Goal: Navigation & Orientation: Find specific page/section

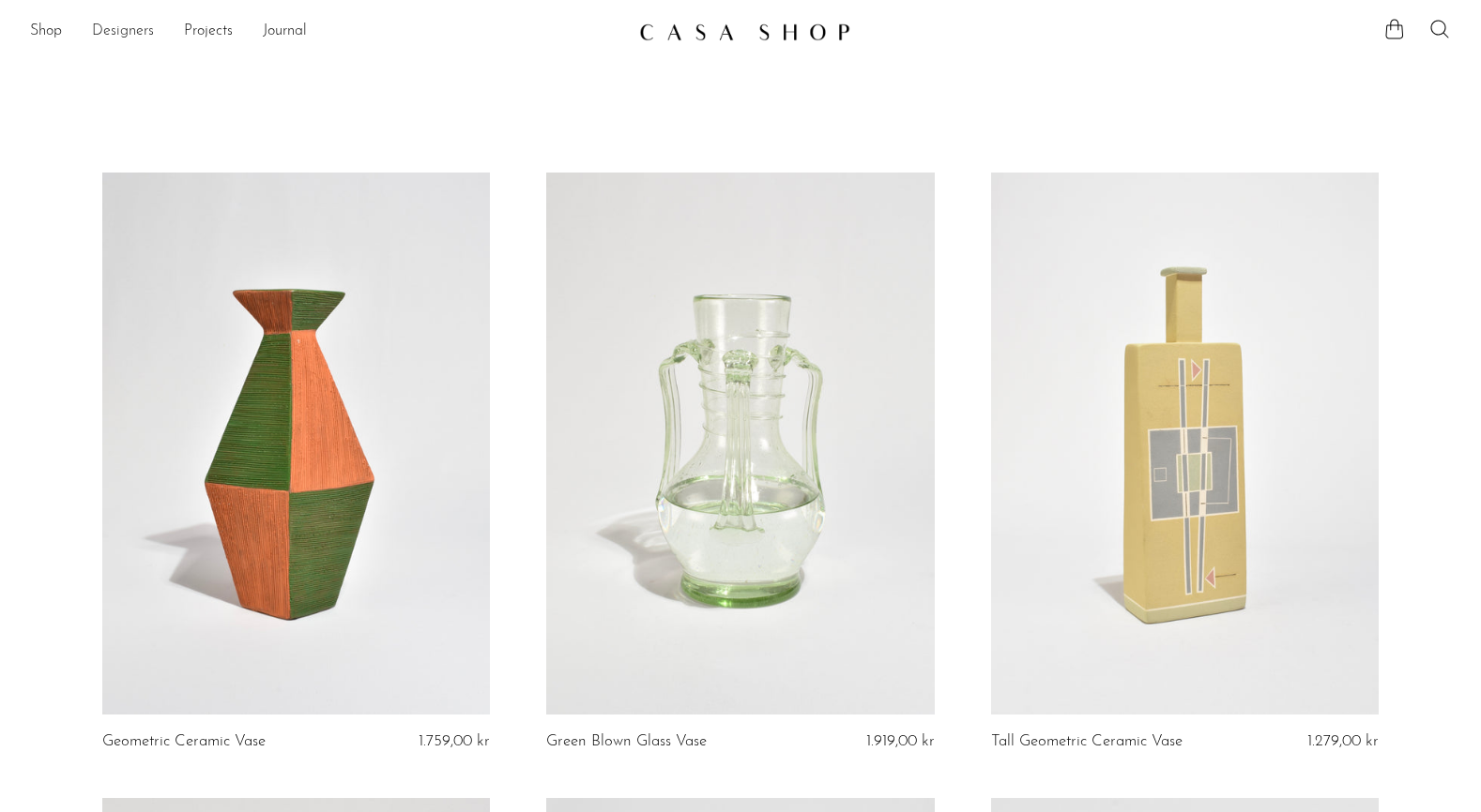
click at [116, 32] on link "Designers" at bounding box center [123, 31] width 62 height 24
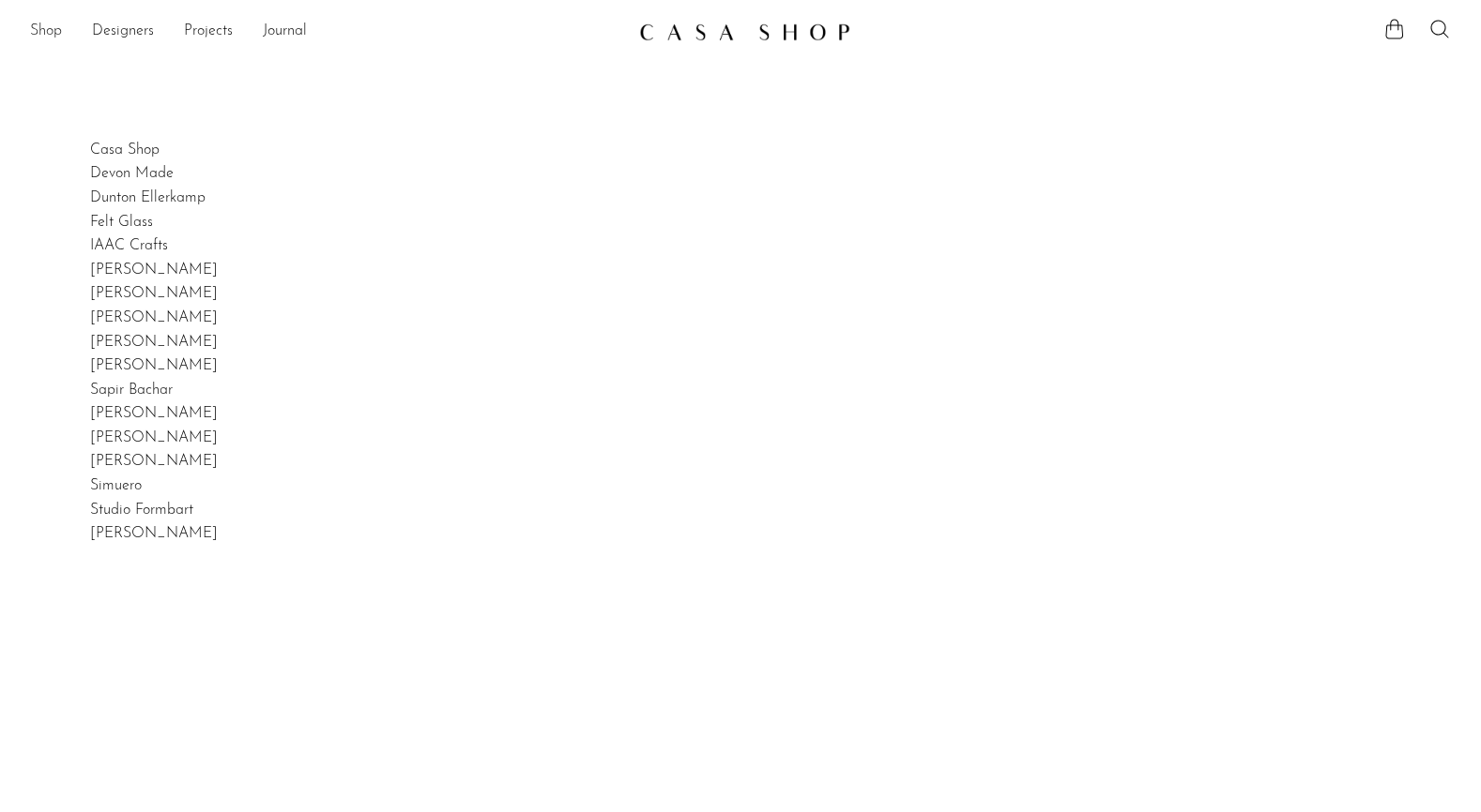
click at [43, 31] on link "Shop" at bounding box center [45, 31] width 32 height 24
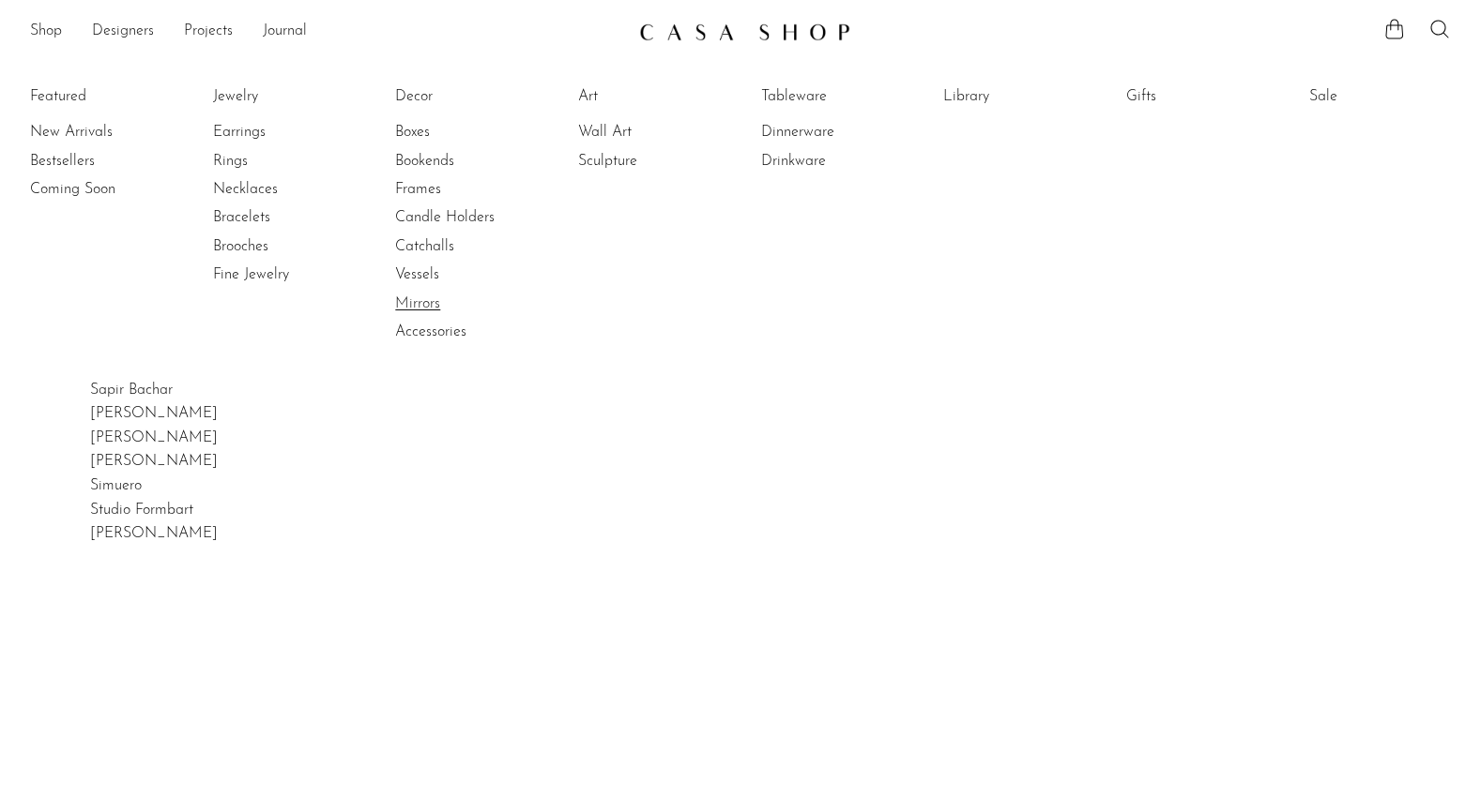
click at [425, 304] on link "Mirrors" at bounding box center [465, 303] width 141 height 20
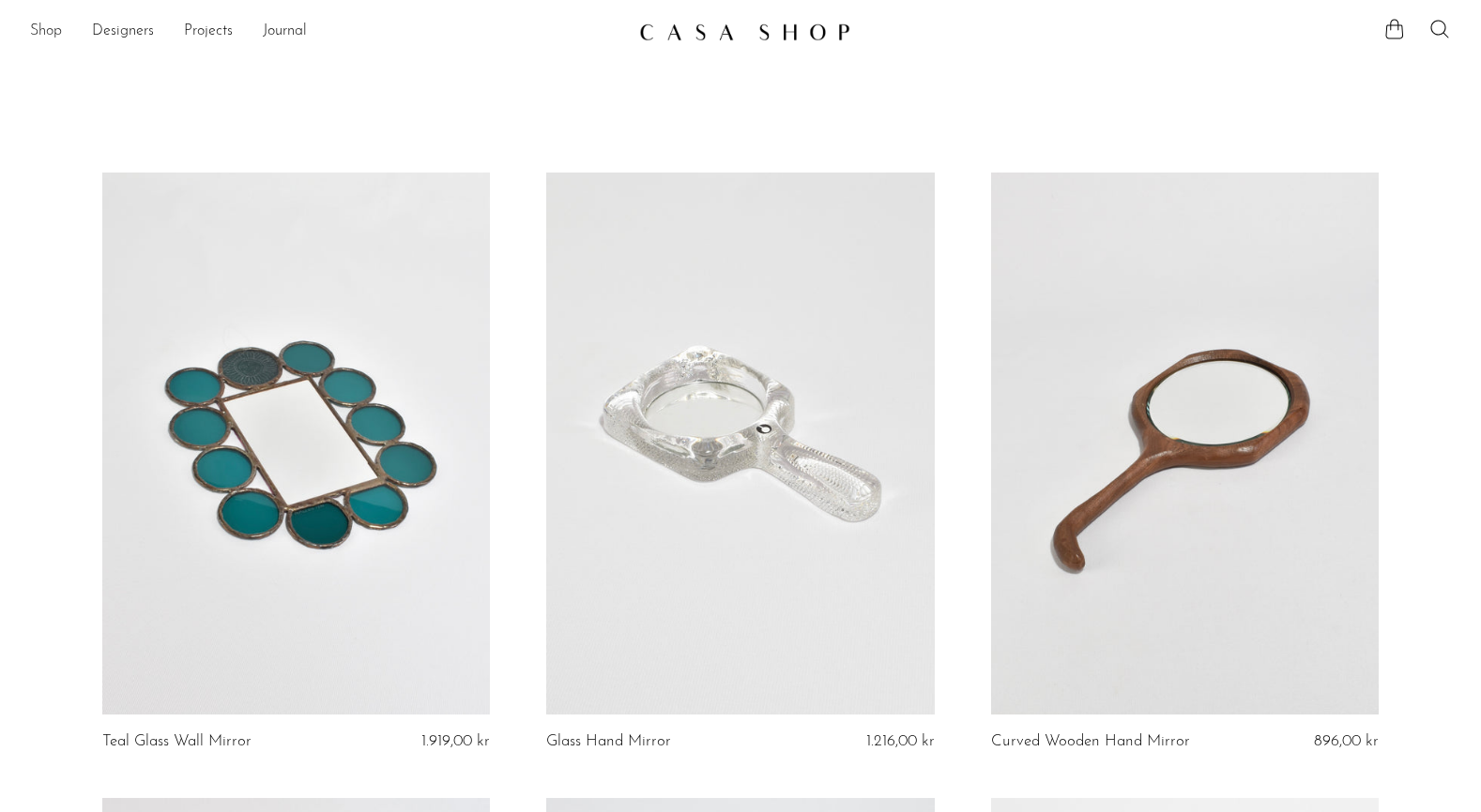
click at [51, 28] on link "Shop" at bounding box center [45, 31] width 32 height 24
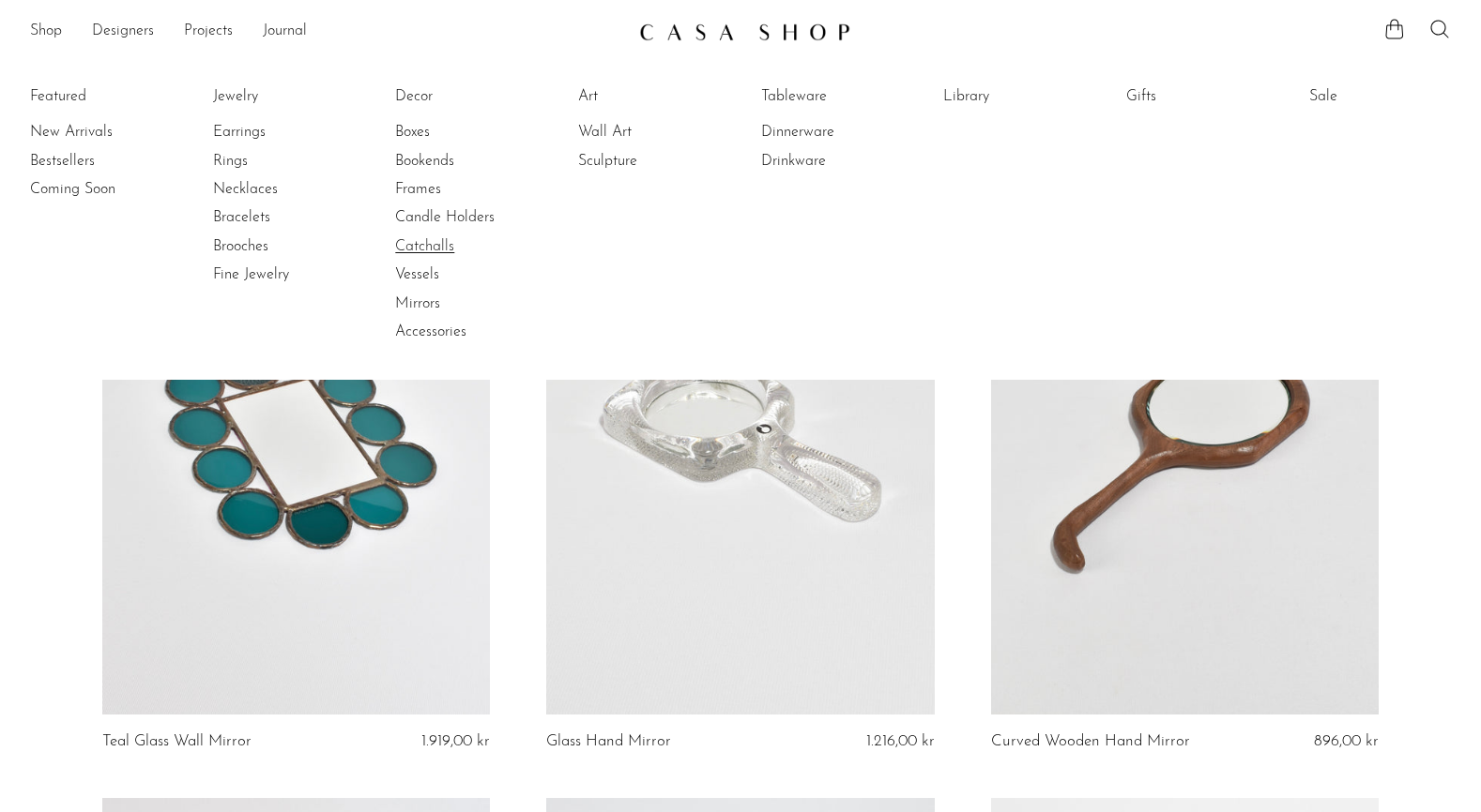
click at [434, 250] on link "Catchalls" at bounding box center [465, 246] width 141 height 20
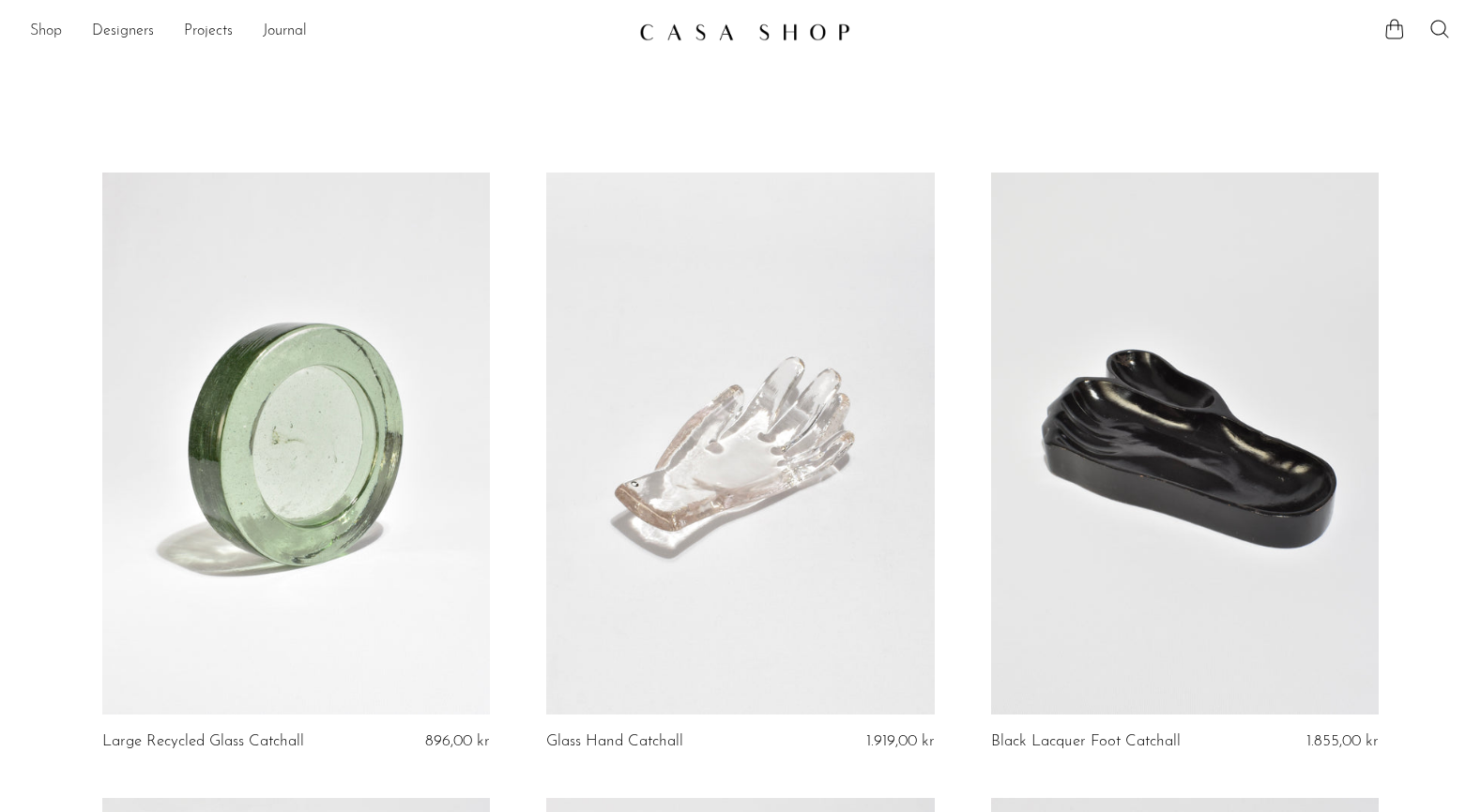
click at [51, 20] on link "Shop" at bounding box center [45, 31] width 32 height 24
click at [110, 21] on link "Designers" at bounding box center [123, 31] width 62 height 24
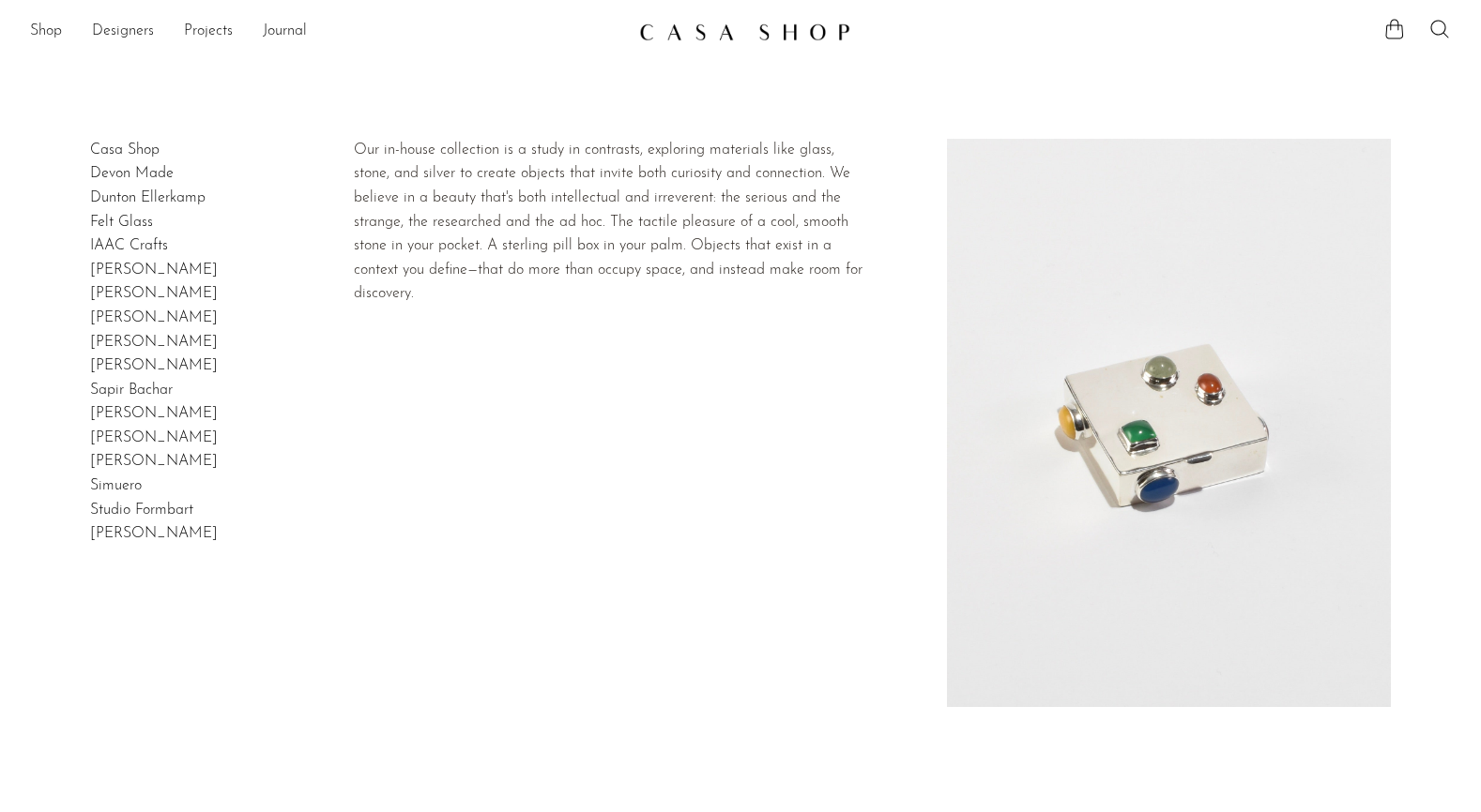
click at [111, 142] on h2 "Casa Shop" at bounding box center [124, 150] width 69 height 24
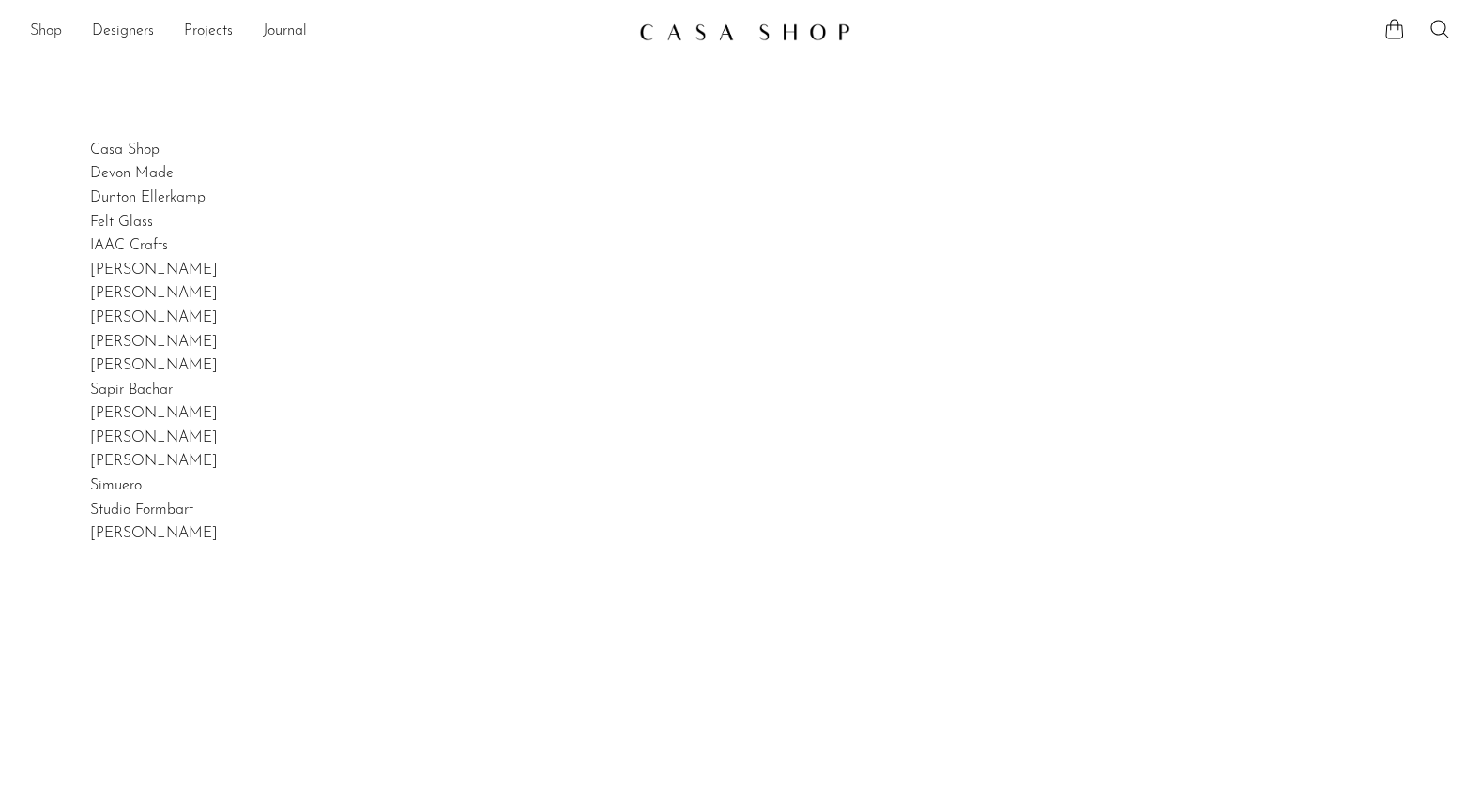
click at [32, 27] on link "Shop" at bounding box center [45, 31] width 32 height 24
